Goal: Information Seeking & Learning: Learn about a topic

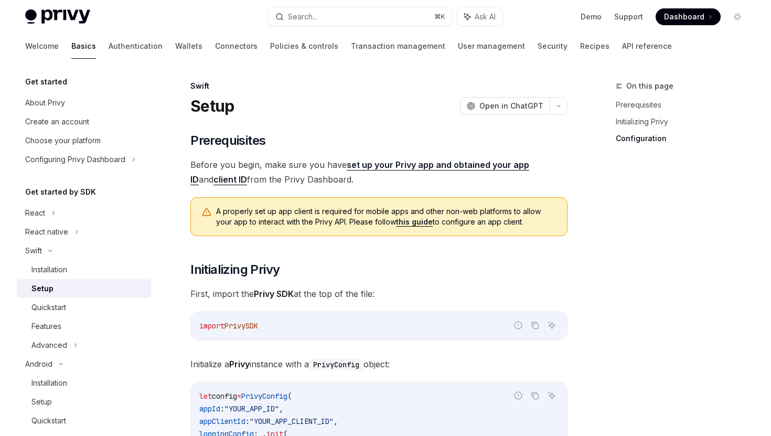
scroll to position [607, 0]
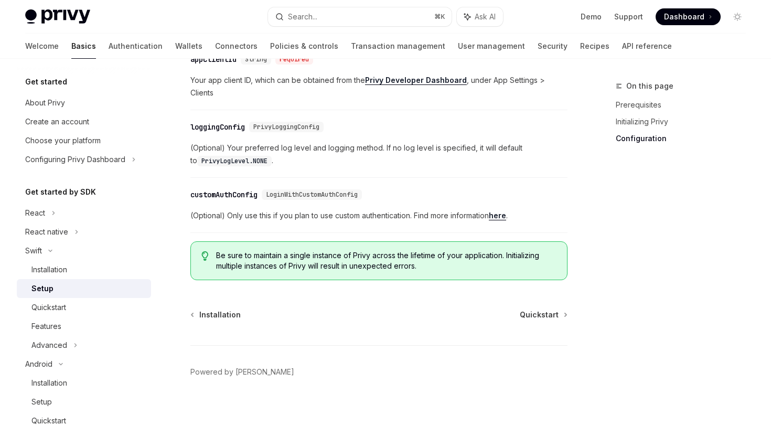
click at [92, 59] on div at bounding box center [84, 67] width 134 height 17
click at [109, 48] on link "Authentication" at bounding box center [136, 46] width 54 height 25
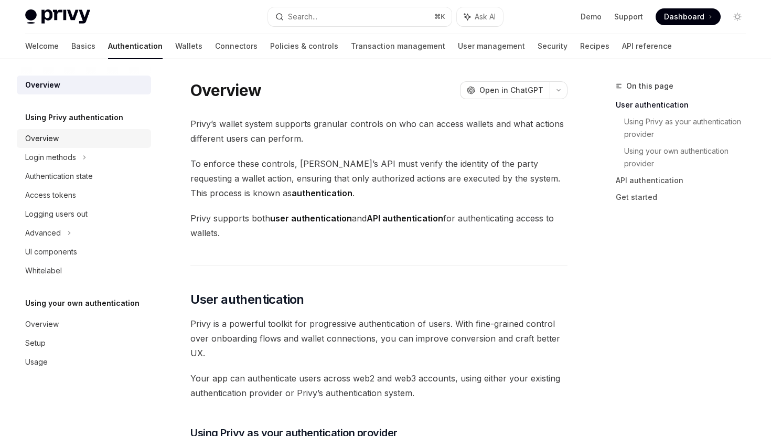
click at [89, 137] on div "Overview" at bounding box center [85, 138] width 120 height 13
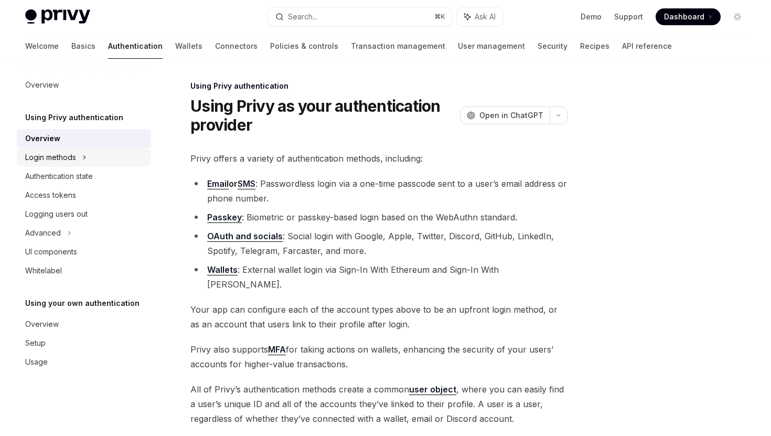
click at [93, 156] on div "Login methods" at bounding box center [84, 157] width 134 height 19
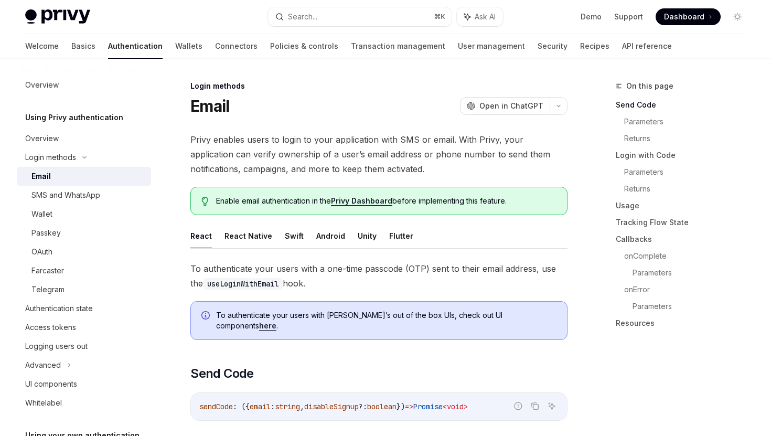
click at [91, 177] on div "Email" at bounding box center [87, 176] width 113 height 13
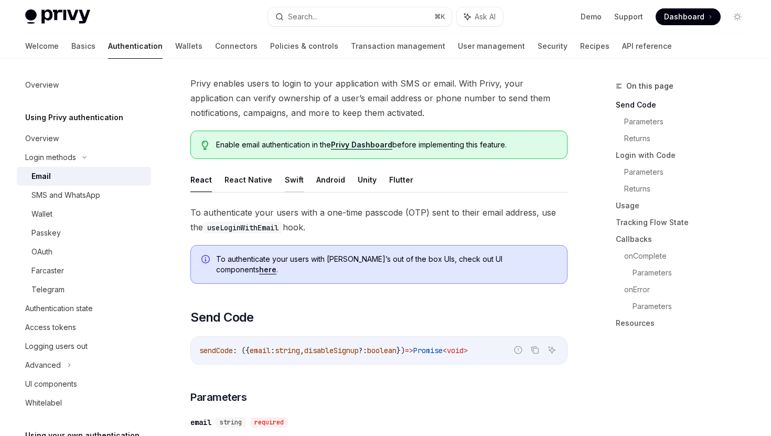
click at [290, 184] on button "Swift" at bounding box center [294, 179] width 19 height 25
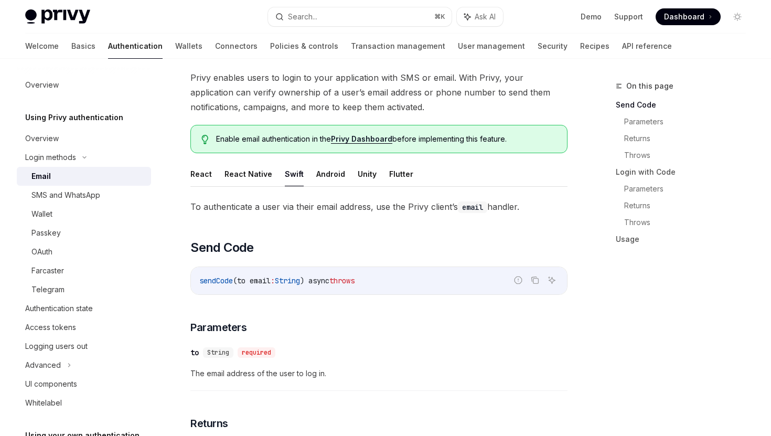
scroll to position [59, 0]
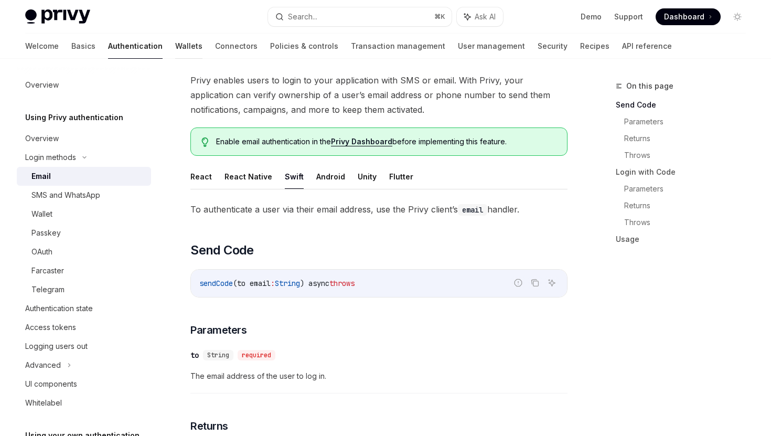
click at [175, 54] on link "Wallets" at bounding box center [188, 46] width 27 height 25
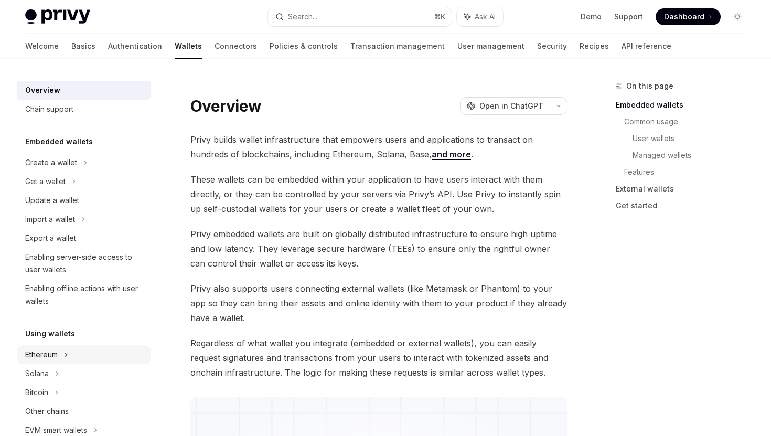
click at [79, 353] on div "Ethereum" at bounding box center [84, 354] width 134 height 19
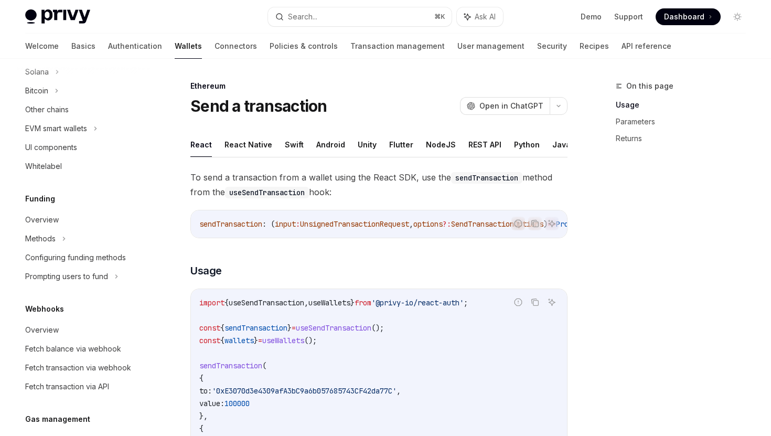
scroll to position [648, 0]
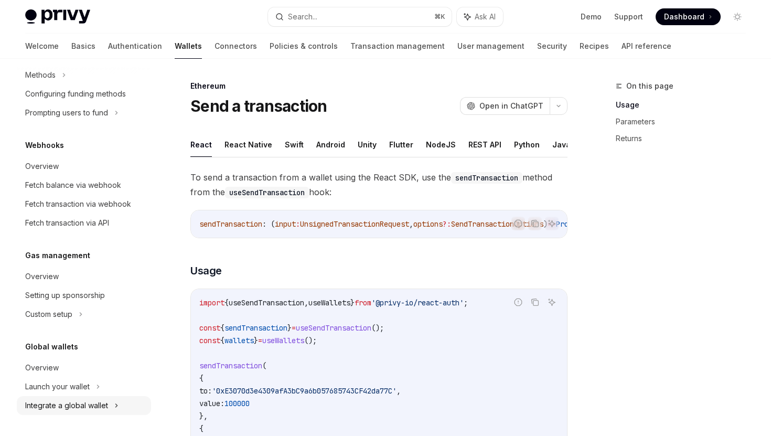
click at [68, 398] on div "Integrate a global wallet" at bounding box center [84, 405] width 134 height 19
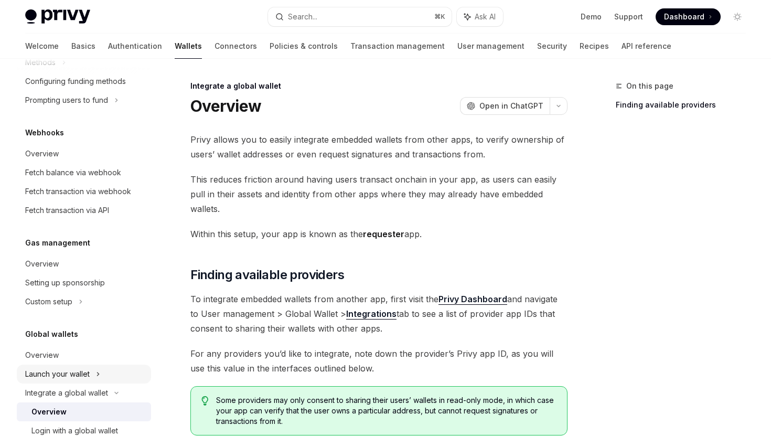
click at [69, 380] on div "Launch your wallet" at bounding box center [57, 374] width 65 height 13
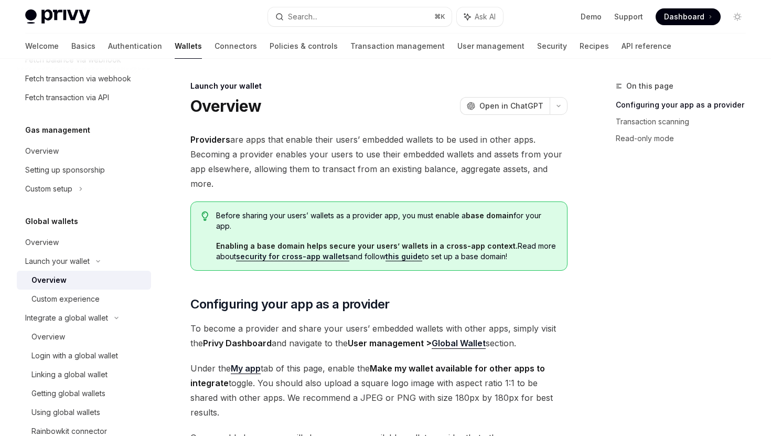
scroll to position [818, 0]
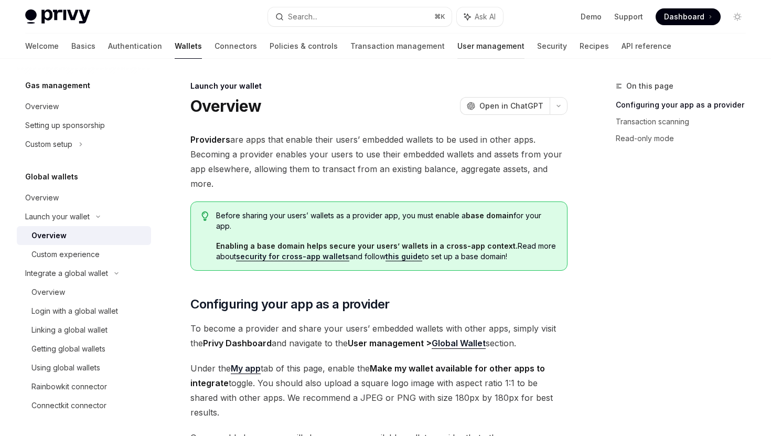
click at [458, 46] on link "User management" at bounding box center [491, 46] width 67 height 25
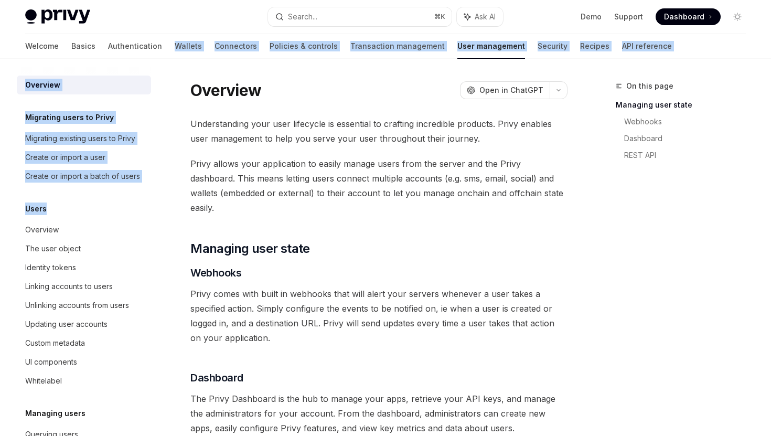
drag, startPoint x: 121, startPoint y: 207, endPoint x: 124, endPoint y: 15, distance: 192.1
click at [124, 15] on div "Privy Docs home page Search... ⌘ K Ask AI Demo Support Dashboard Dashboard Sear…" at bounding box center [385, 333] width 771 height 667
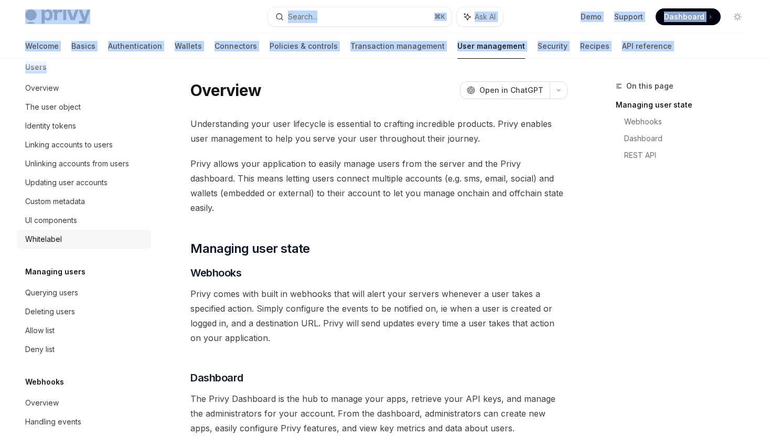
scroll to position [136, 0]
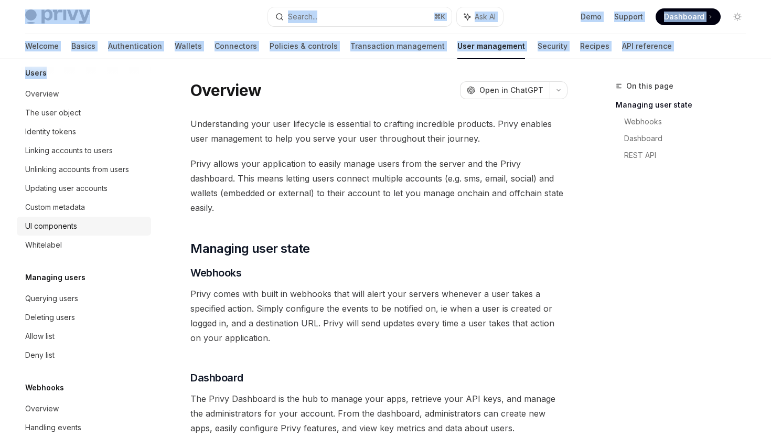
click at [96, 228] on div "UI components" at bounding box center [85, 226] width 120 height 13
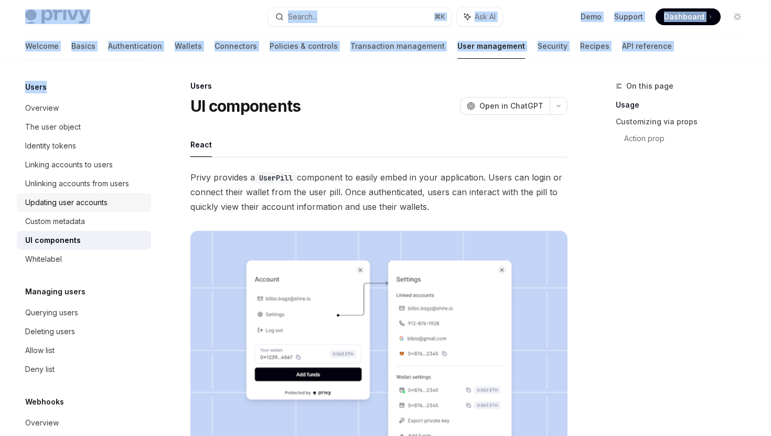
scroll to position [120, 0]
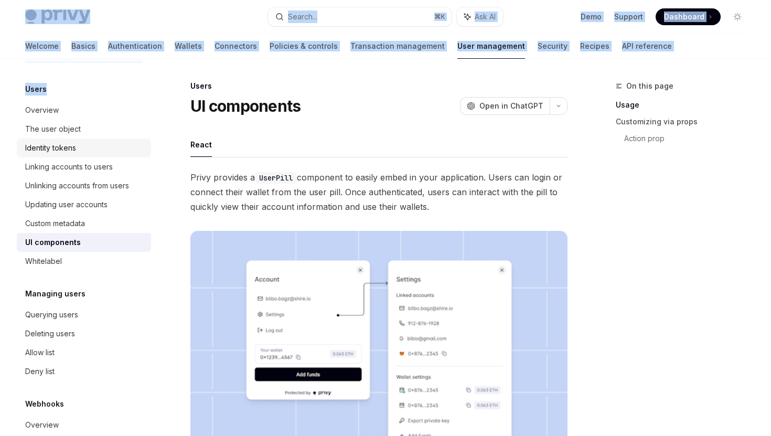
click at [93, 144] on div "Identity tokens" at bounding box center [85, 148] width 120 height 13
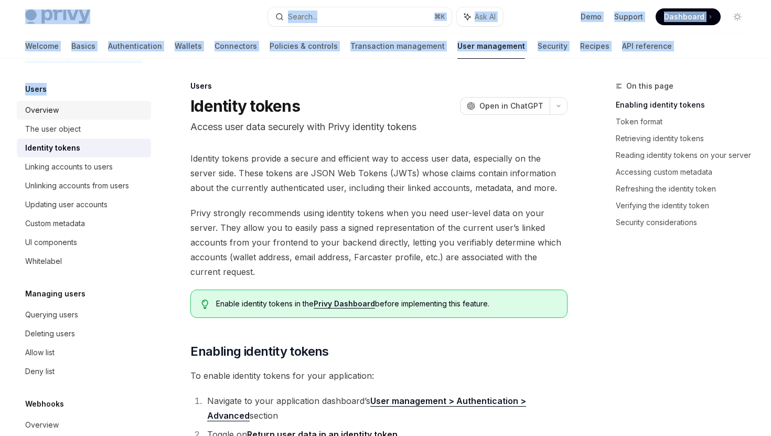
click at [108, 119] on link "Overview" at bounding box center [84, 110] width 134 height 19
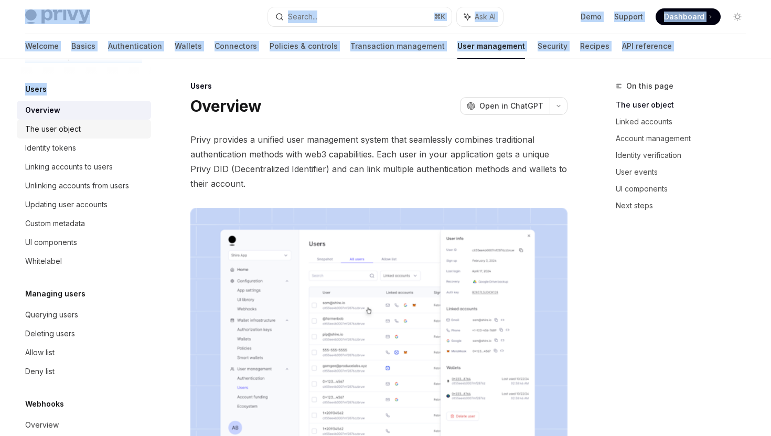
click at [108, 129] on div "The user object" at bounding box center [85, 129] width 120 height 13
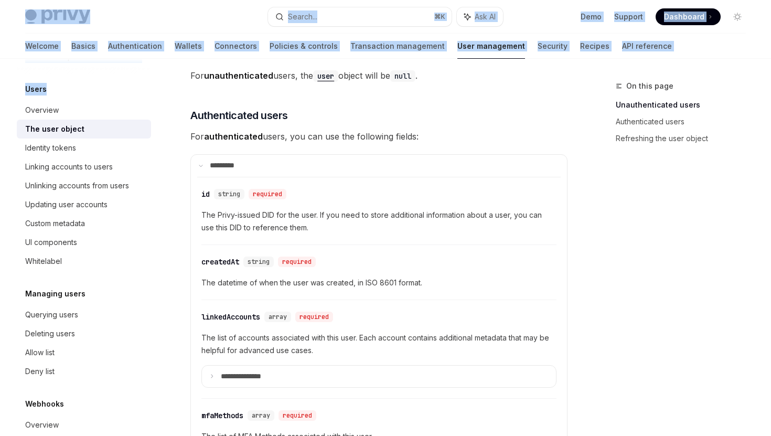
scroll to position [256, 0]
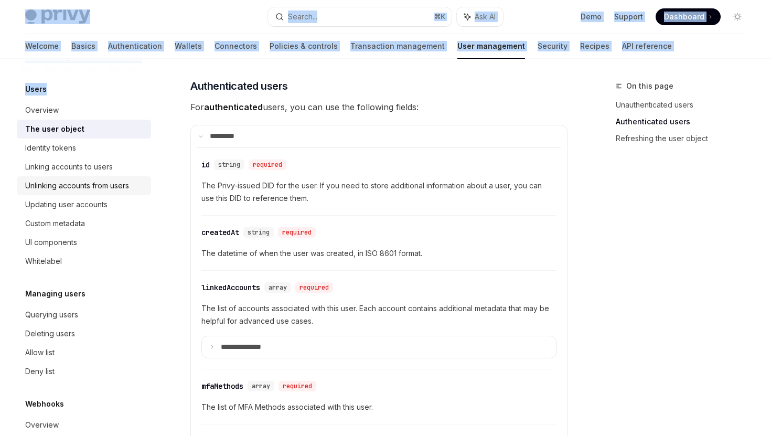
click at [127, 184] on div "Unlinking accounts from users" at bounding box center [77, 185] width 104 height 13
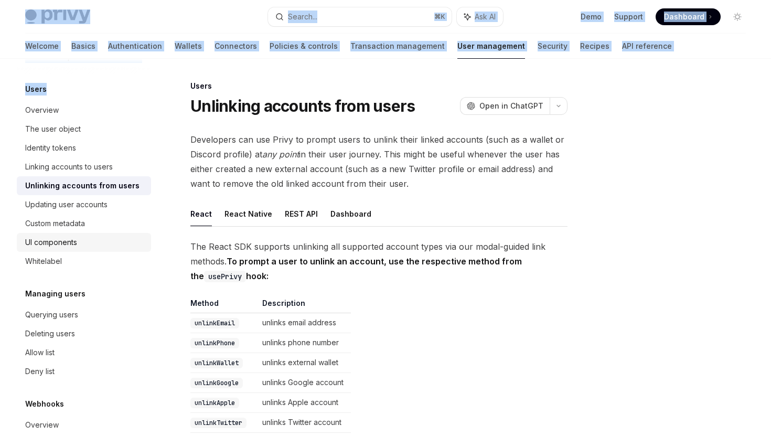
click at [97, 236] on div "UI components" at bounding box center [85, 242] width 120 height 13
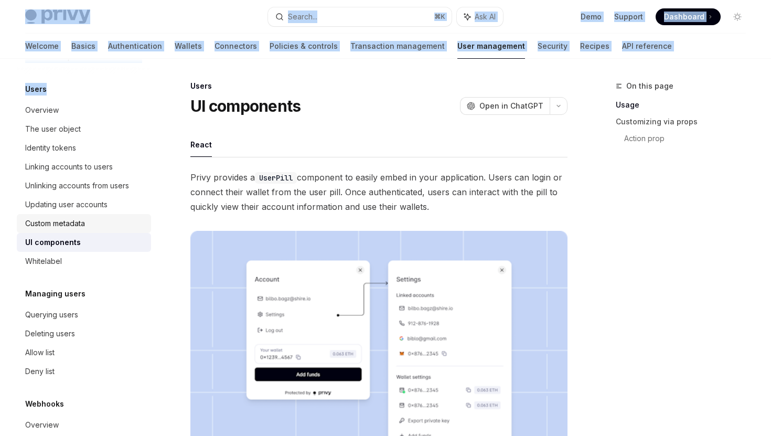
click at [102, 225] on div "Custom metadata" at bounding box center [85, 223] width 120 height 13
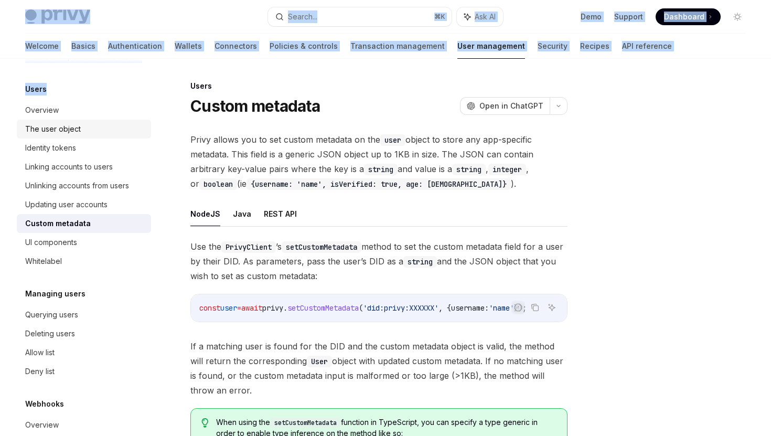
click at [102, 126] on div "The user object" at bounding box center [85, 129] width 120 height 13
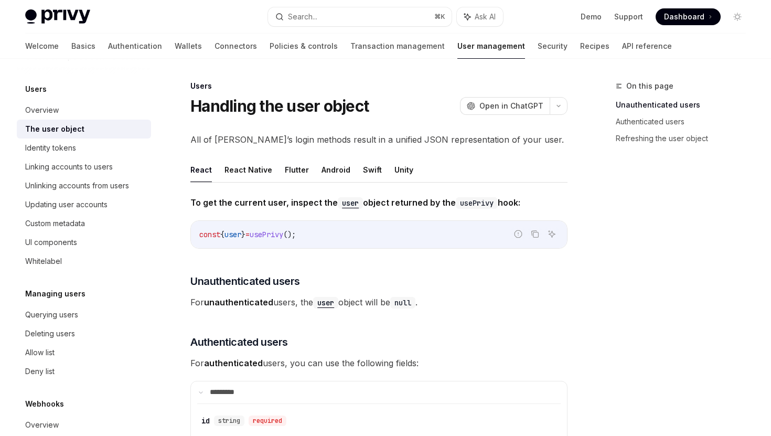
click at [316, 86] on div "Users" at bounding box center [379, 86] width 377 height 10
click at [538, 49] on link "Security" at bounding box center [553, 46] width 30 height 25
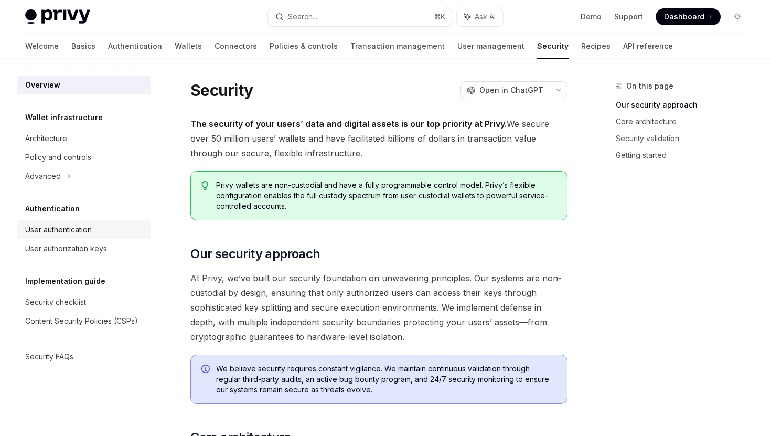
click at [110, 230] on div "User authentication" at bounding box center [85, 230] width 120 height 13
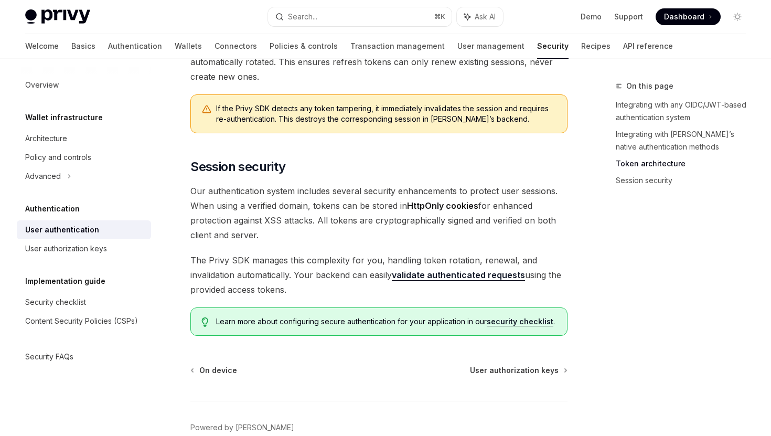
scroll to position [866, 0]
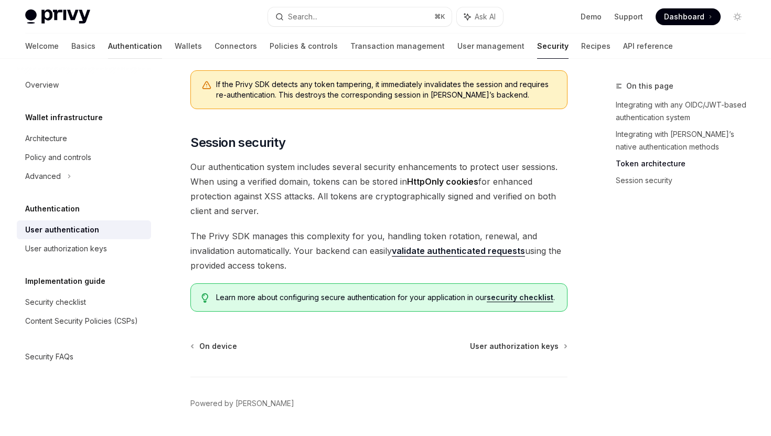
click at [108, 45] on link "Authentication" at bounding box center [135, 46] width 54 height 25
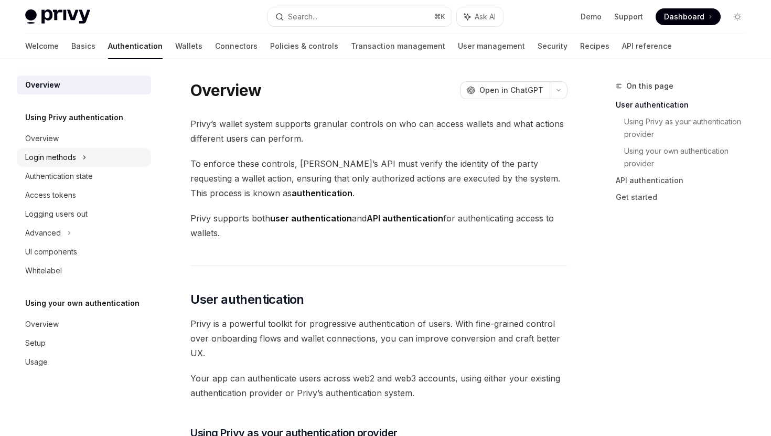
click at [64, 153] on div "Login methods" at bounding box center [50, 157] width 51 height 13
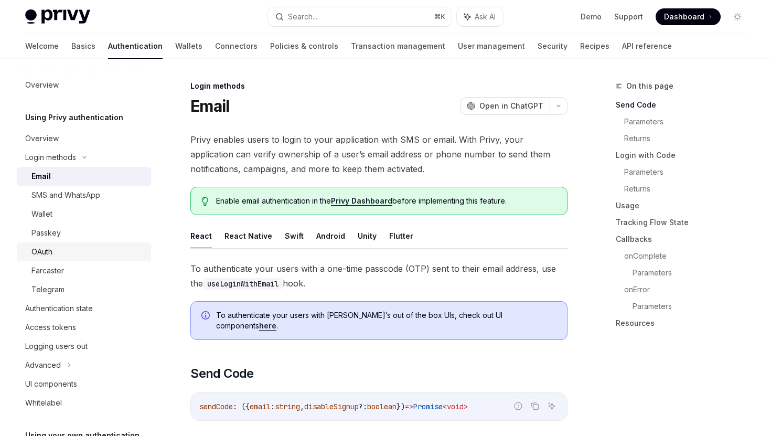
click at [65, 259] on link "OAuth" at bounding box center [84, 251] width 134 height 19
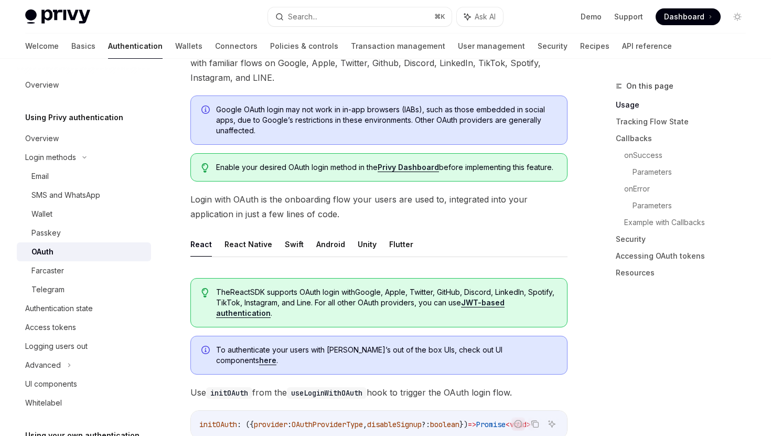
scroll to position [129, 0]
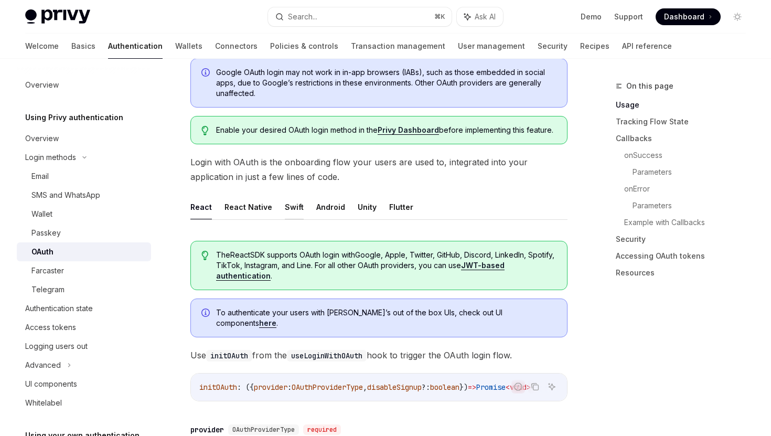
click at [294, 205] on button "Swift" at bounding box center [294, 207] width 19 height 25
type textarea "*"
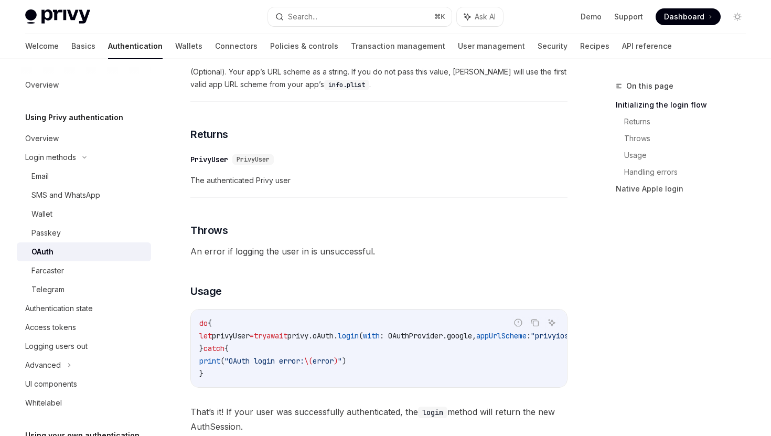
scroll to position [697, 0]
